Goal: Find specific page/section: Find specific page/section

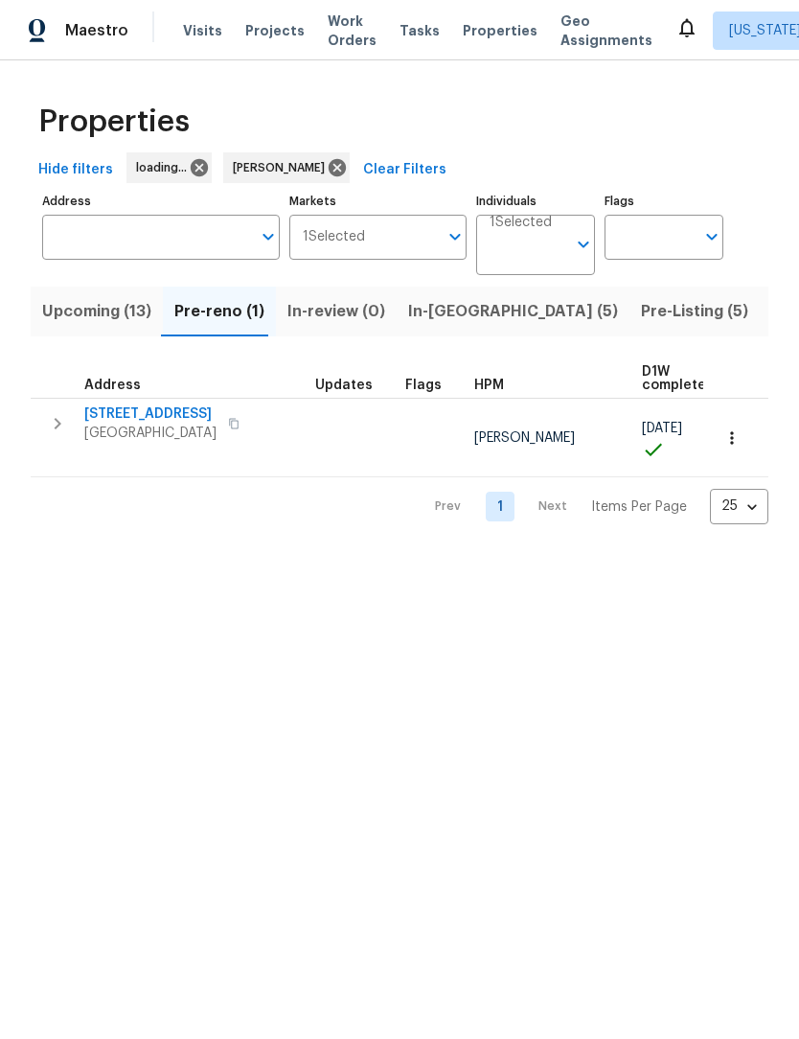
scroll to position [1, 0]
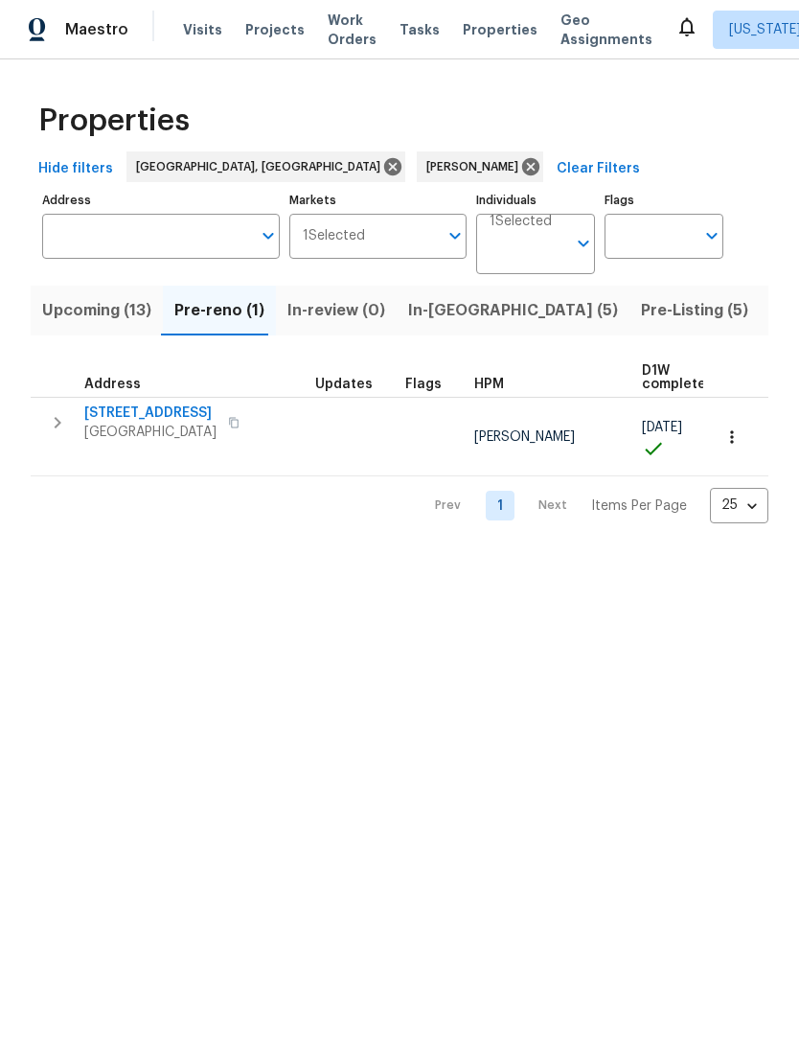
click at [21, 354] on div "Properties Hide filters [GEOGRAPHIC_DATA], [GEOGRAPHIC_DATA] [PERSON_NAME] Clea…" at bounding box center [399, 307] width 799 height 494
click at [641, 320] on span "Pre-Listing (5)" at bounding box center [694, 311] width 107 height 27
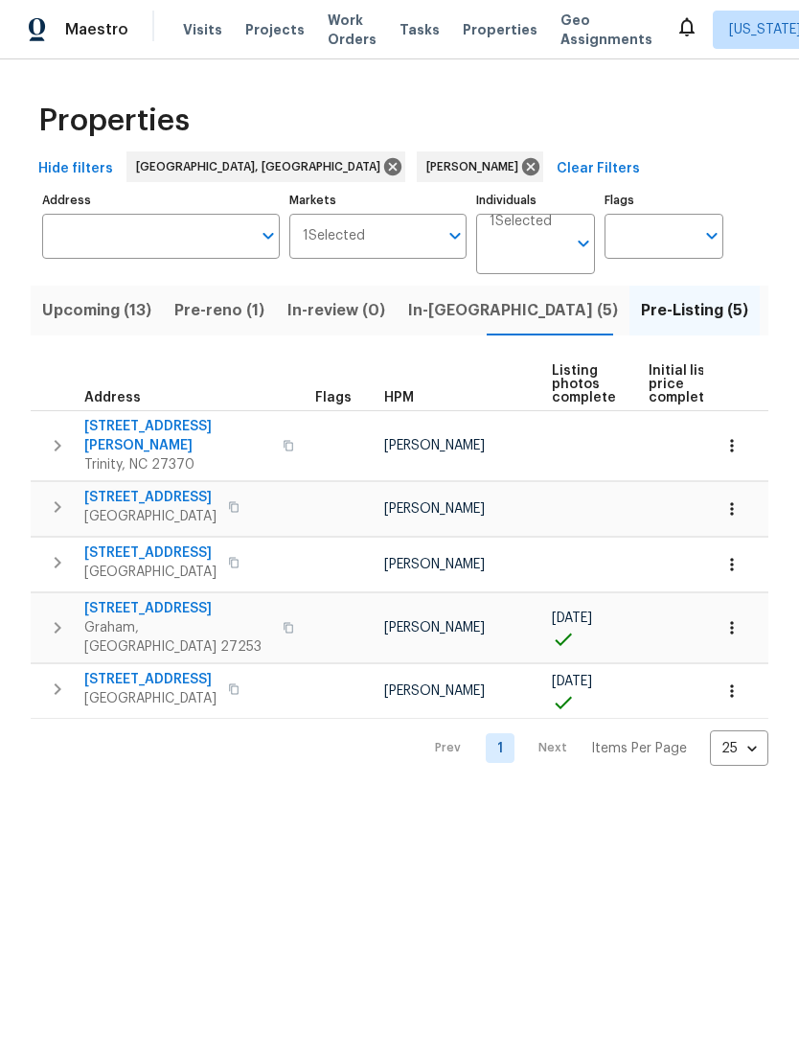
click at [59, 558] on icon "button" at bounding box center [58, 563] width 7 height 11
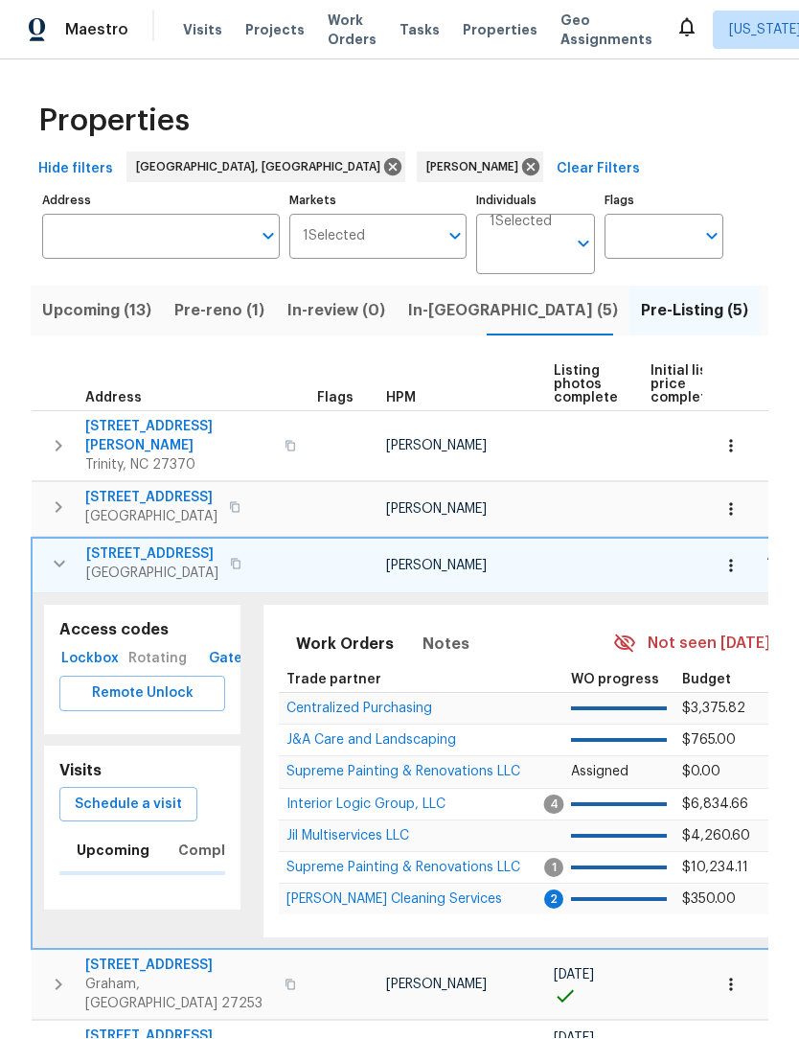
scroll to position [1, 0]
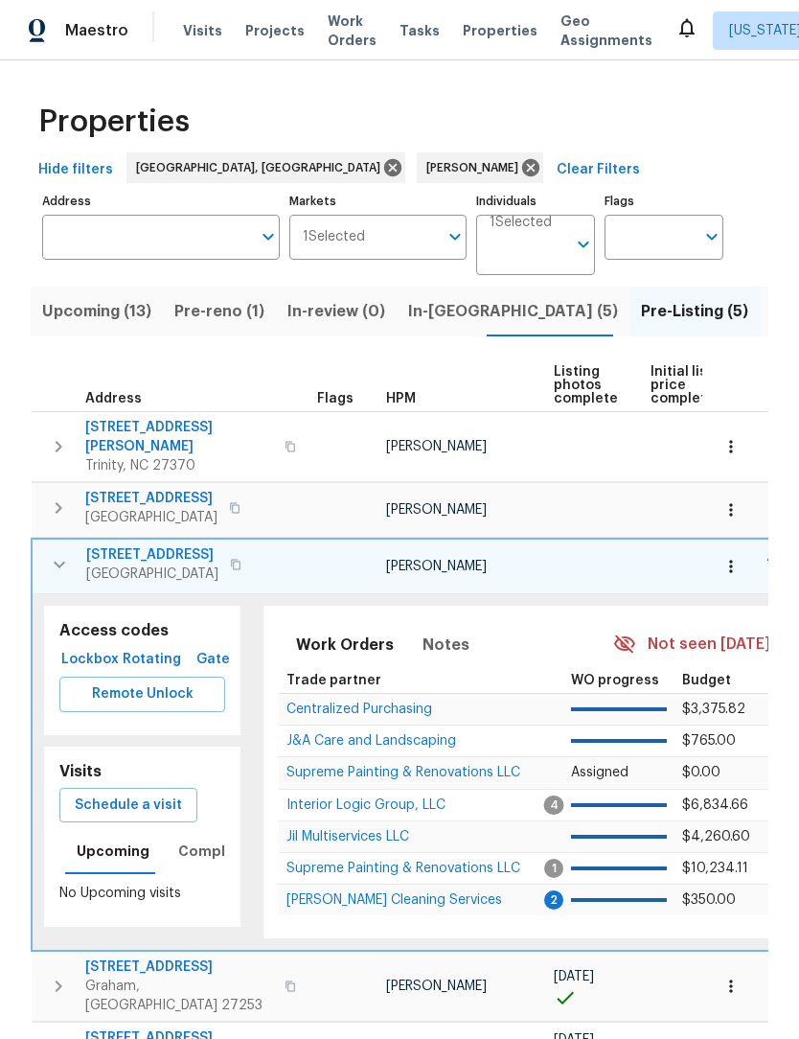
click at [109, 648] on span "Lockbox" at bounding box center [90, 660] width 46 height 24
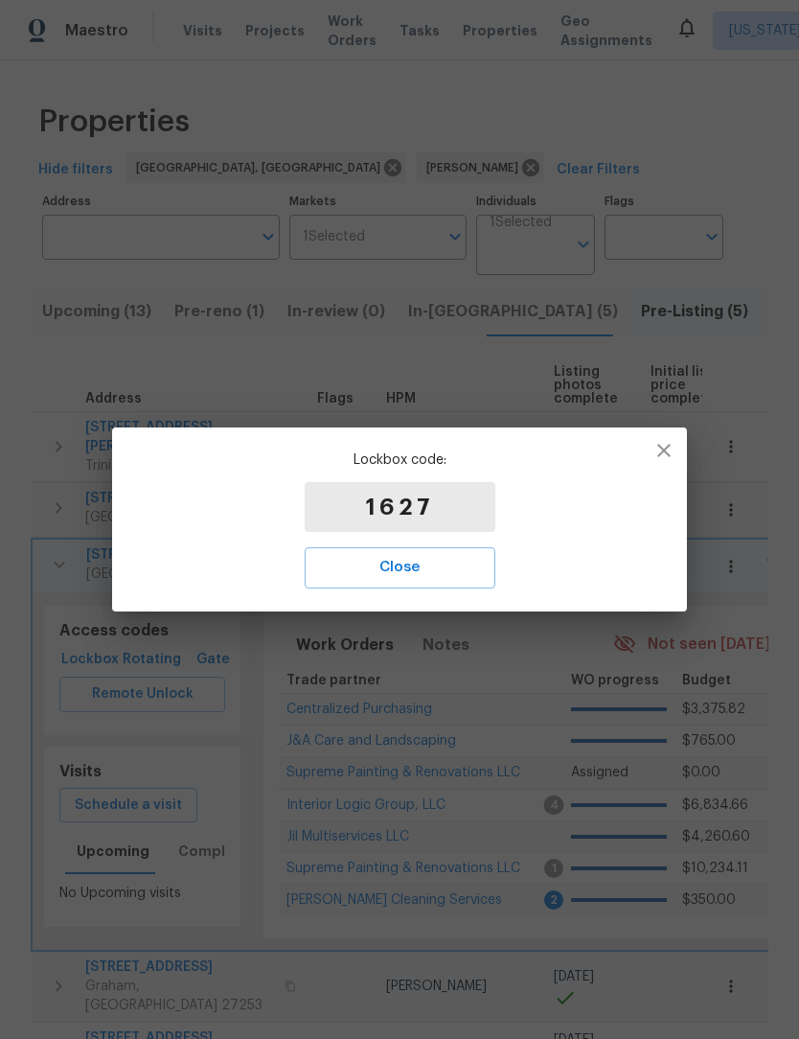
click at [441, 578] on span "Close" at bounding box center [400, 567] width 149 height 25
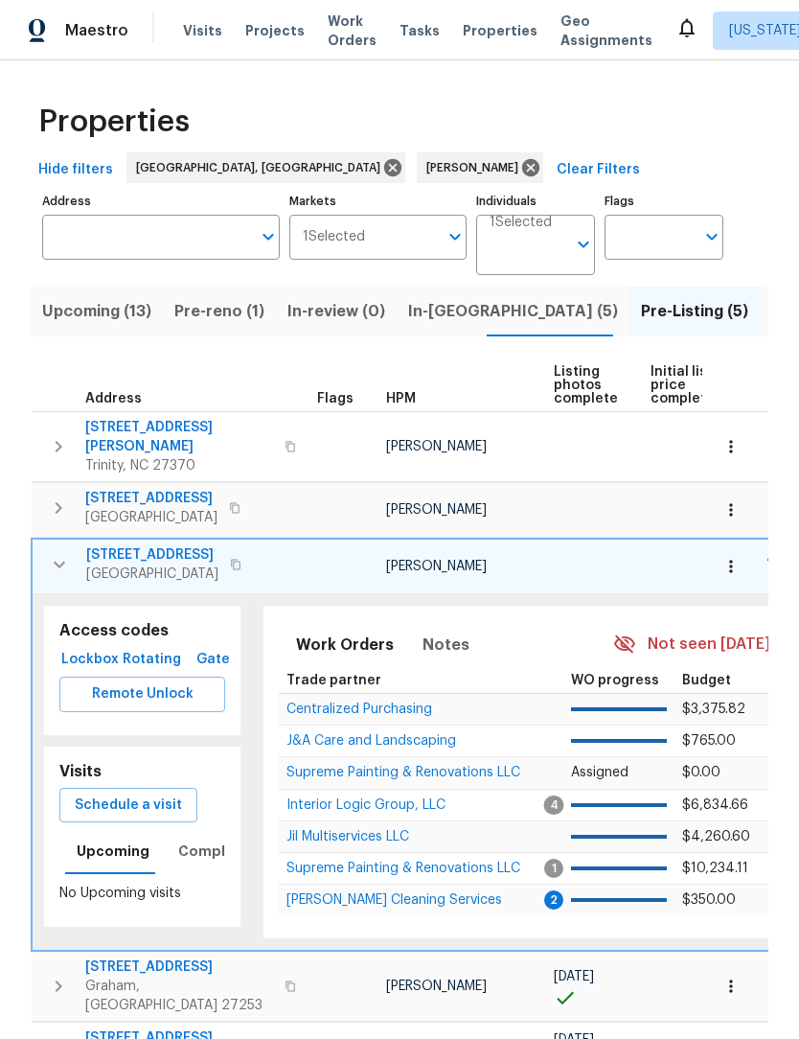
click at [395, 765] on span "Supreme Painting & Renovations LLC" at bounding box center [403, 771] width 234 height 13
click at [69, 553] on icon "button" at bounding box center [59, 564] width 23 height 23
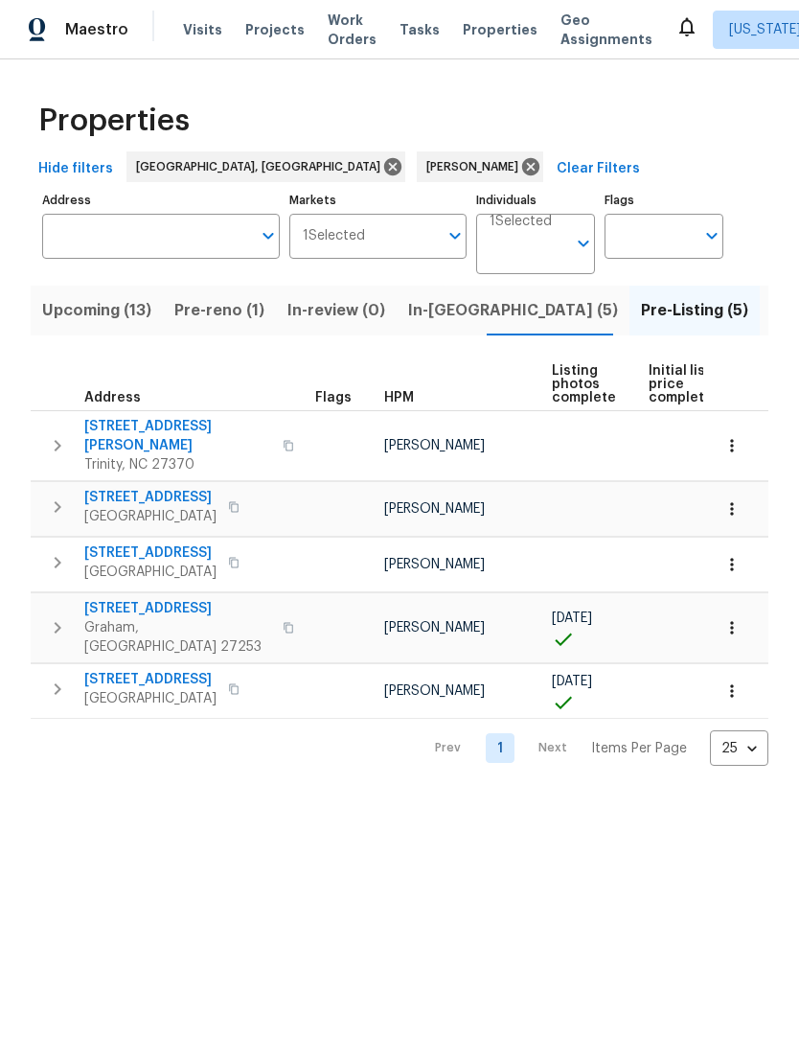
scroll to position [0, 0]
click at [445, 313] on span "In-[GEOGRAPHIC_DATA] (5)" at bounding box center [513, 311] width 210 height 27
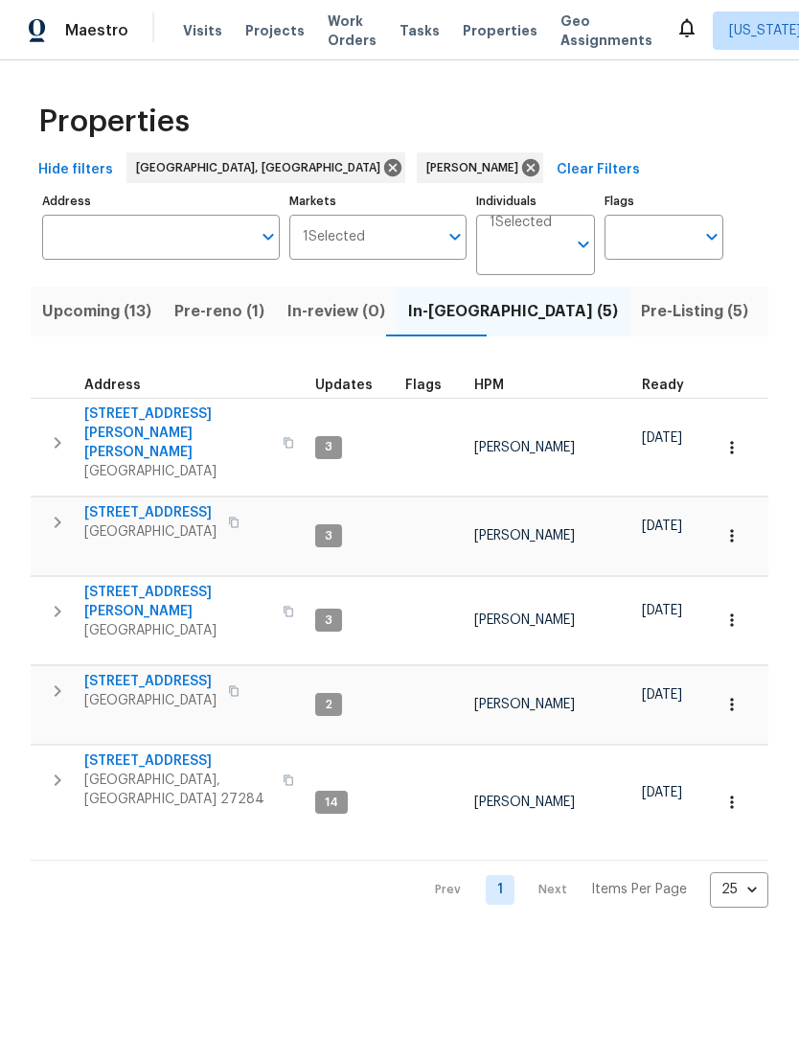
click at [641, 316] on span "Pre-Listing (5)" at bounding box center [694, 311] width 107 height 27
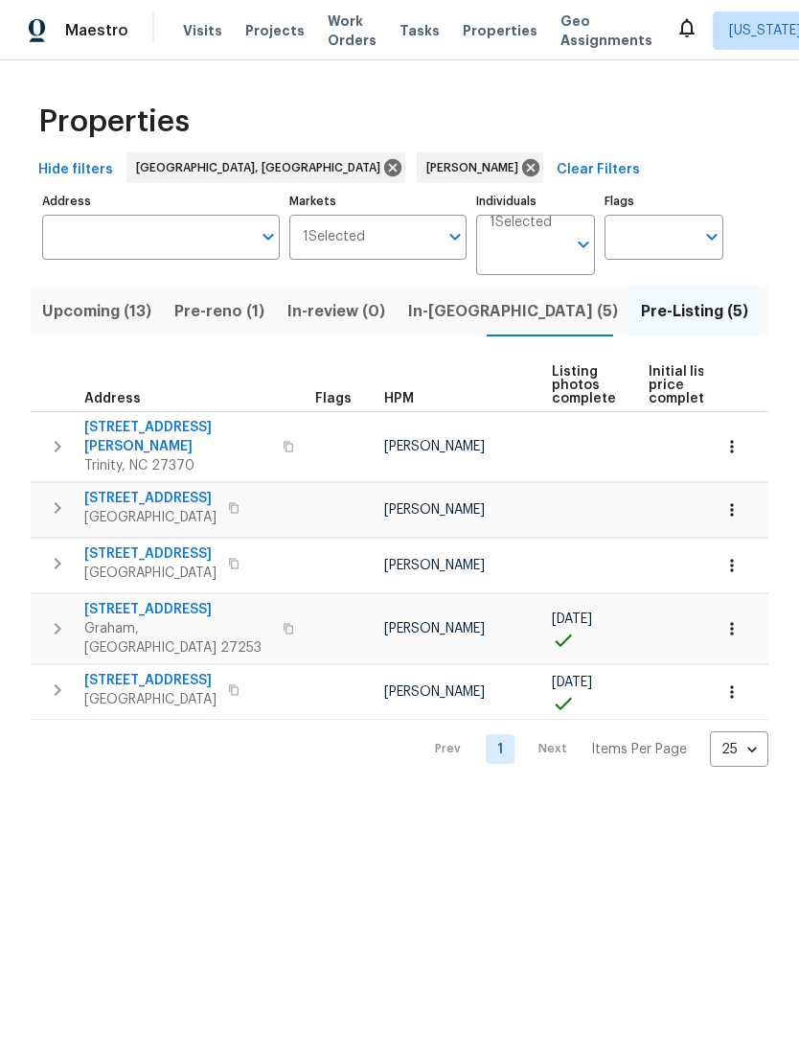
click at [59, 555] on icon "button" at bounding box center [57, 563] width 23 height 23
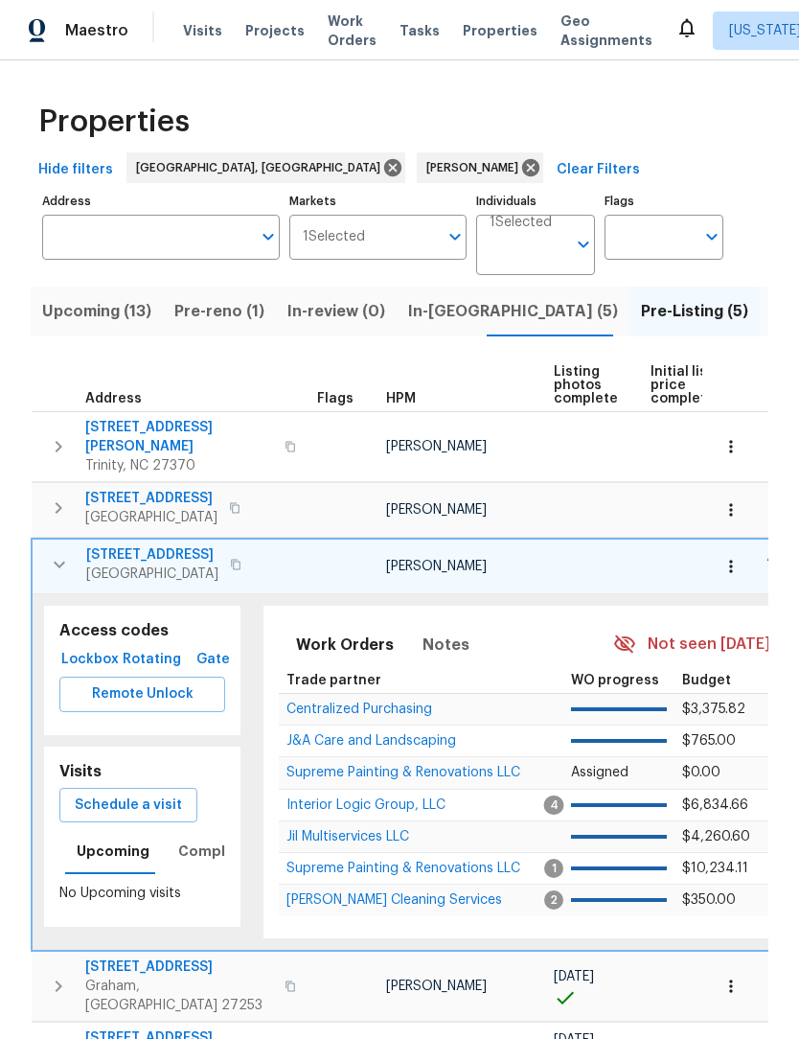
click at [81, 650] on span "Lockbox" at bounding box center [90, 660] width 46 height 24
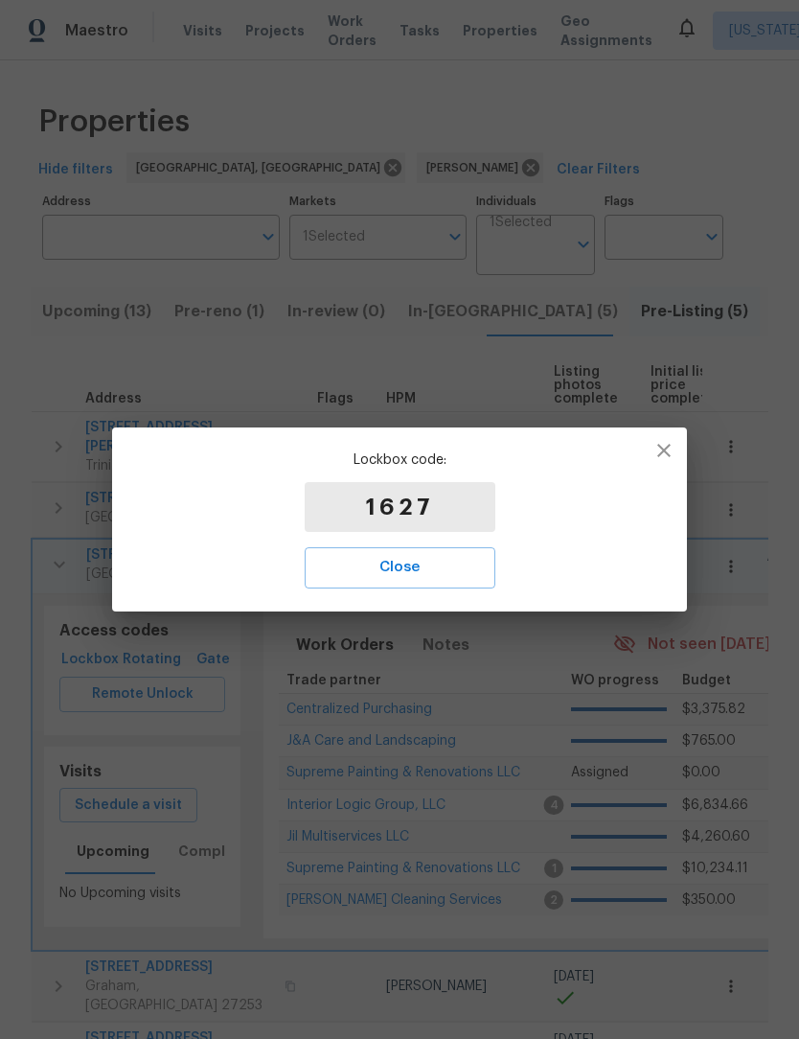
click at [482, 585] on button "Close" at bounding box center [400, 567] width 191 height 40
